Goal: Information Seeking & Learning: Learn about a topic

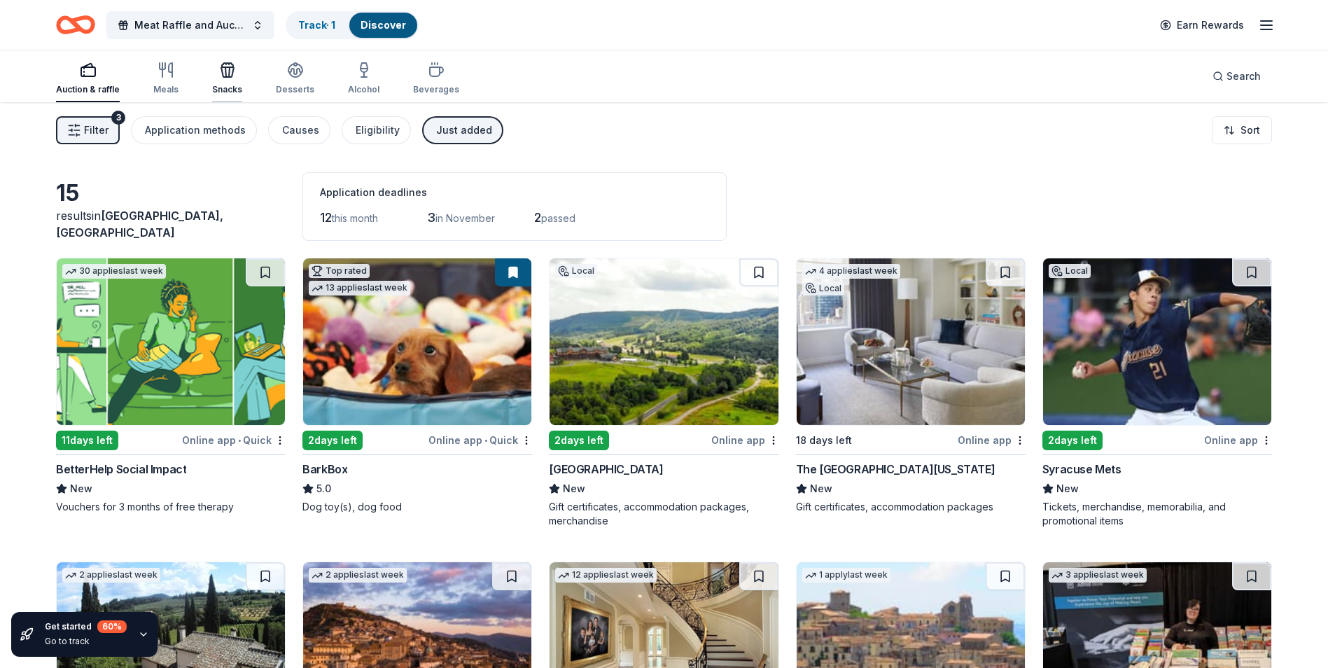
click at [228, 73] on icon "button" at bounding box center [227, 70] width 17 height 17
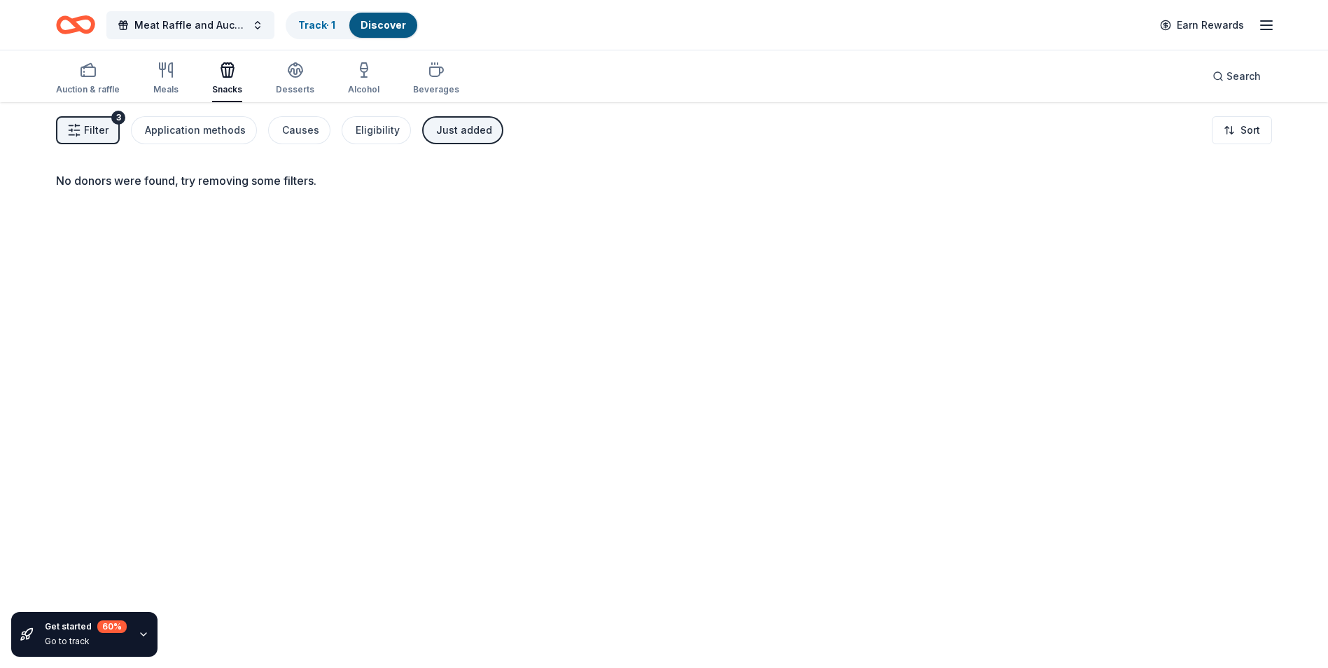
click at [460, 125] on div "Just added" at bounding box center [464, 130] width 56 height 17
click at [205, 124] on div "Application methods" at bounding box center [195, 130] width 101 height 17
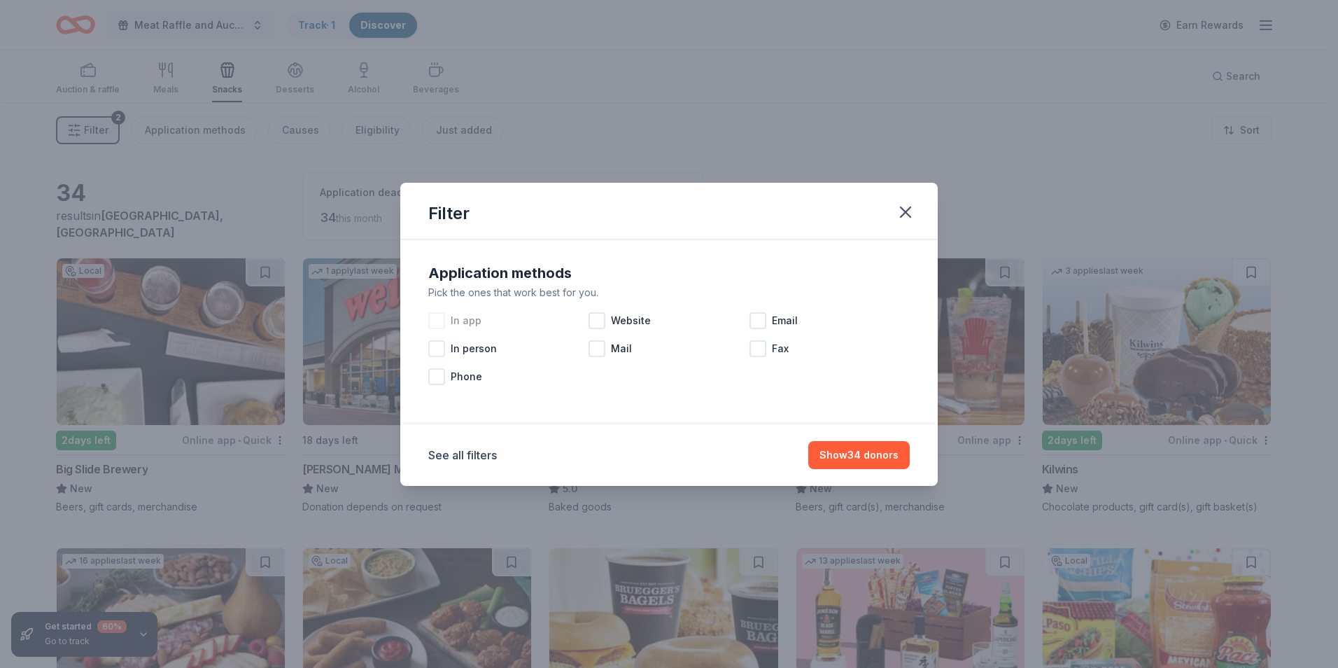
click at [433, 321] on div at bounding box center [436, 320] width 17 height 17
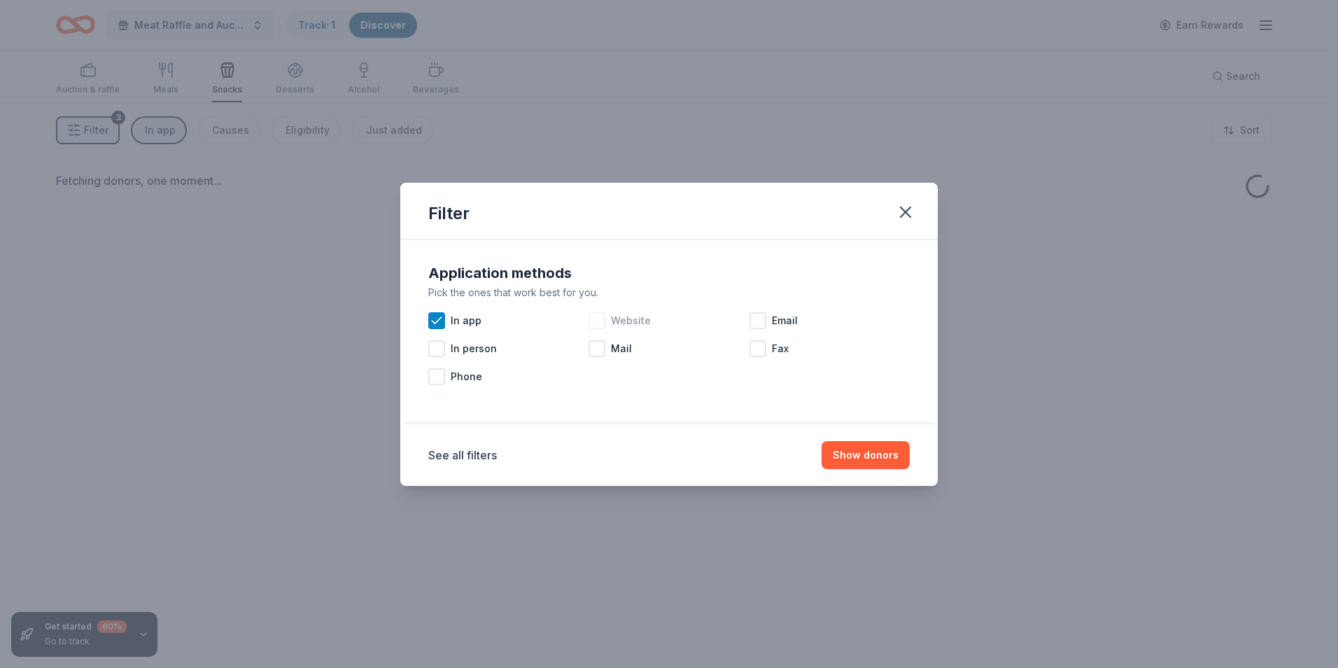
click at [593, 325] on div at bounding box center [597, 320] width 17 height 17
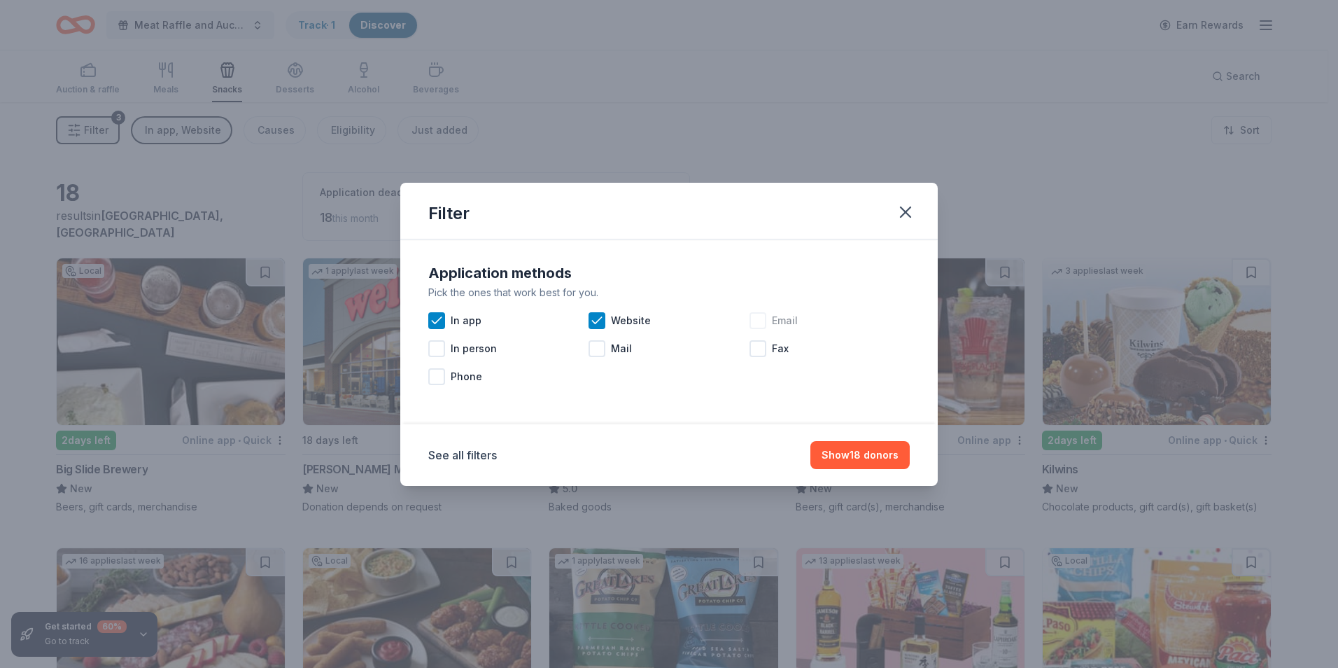
click at [754, 316] on div at bounding box center [758, 320] width 17 height 17
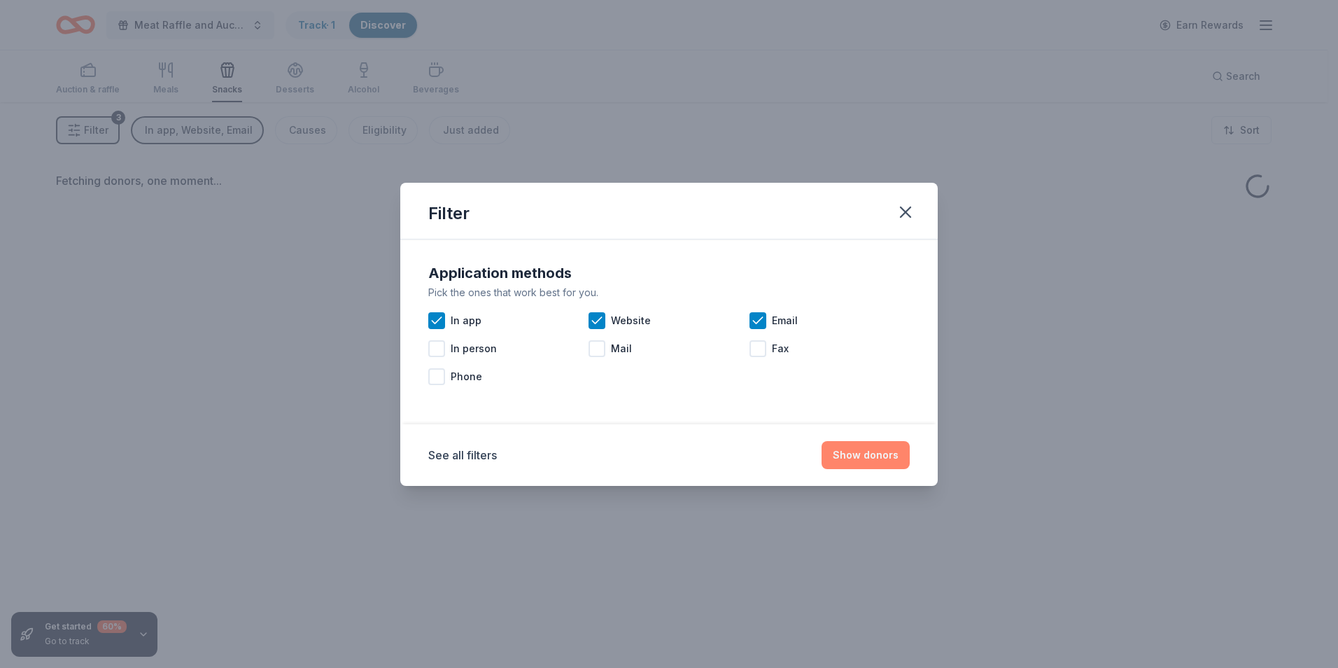
click at [858, 452] on button "Show donors" at bounding box center [866, 455] width 88 height 28
